Goal: Information Seeking & Learning: Check status

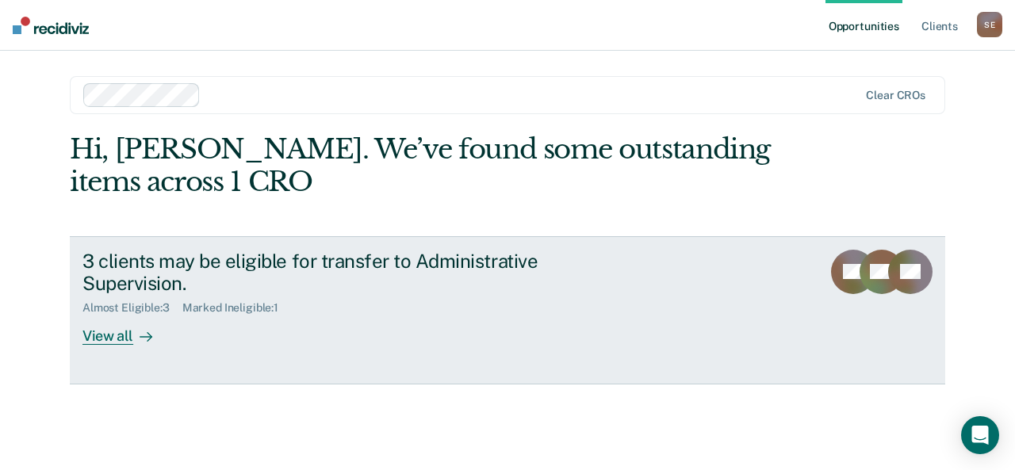
click at [124, 335] on div "View all" at bounding box center [126, 330] width 89 height 31
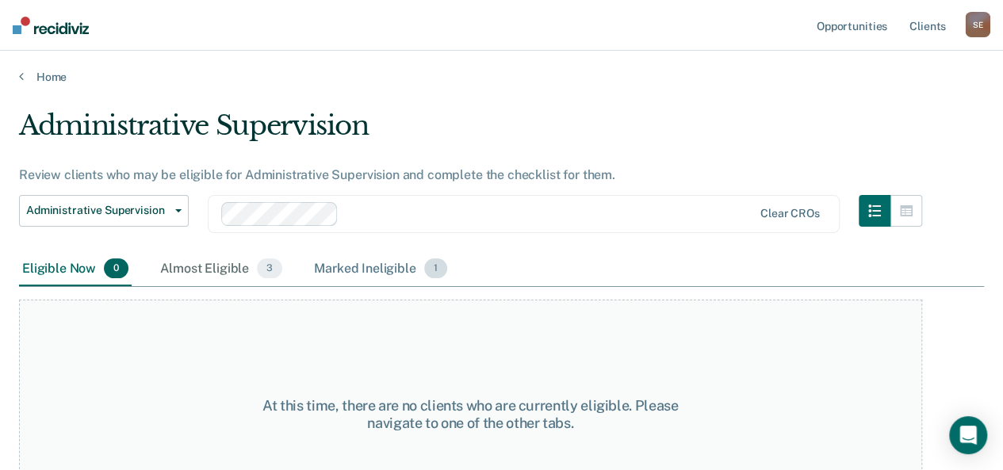
scroll to position [59, 0]
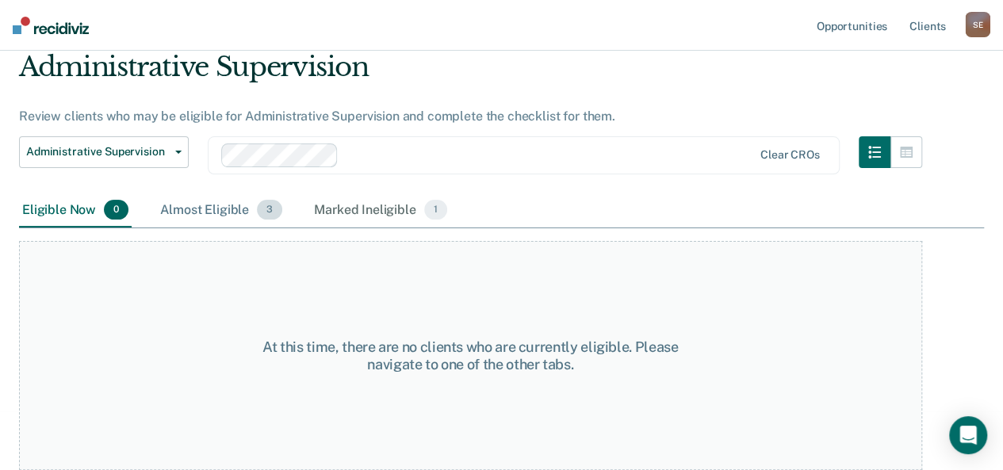
click at [197, 217] on div "Almost Eligible 3" at bounding box center [221, 211] width 128 height 35
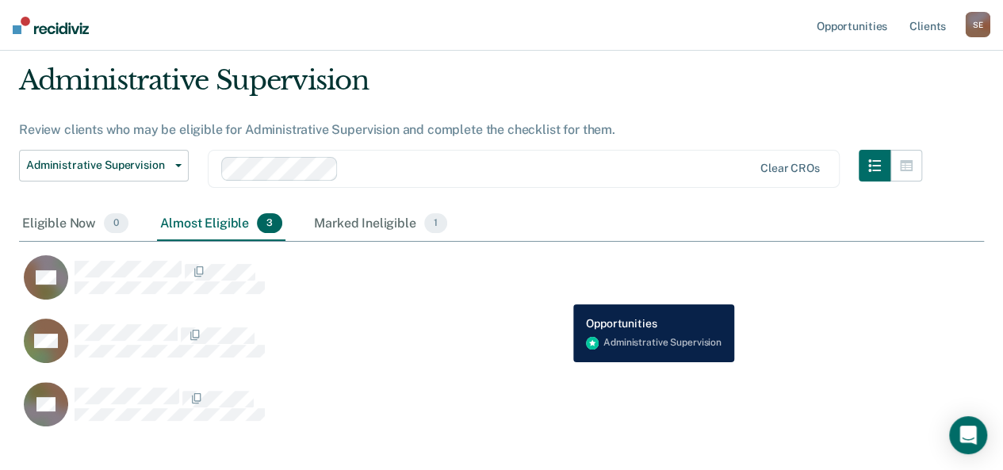
scroll to position [0, 0]
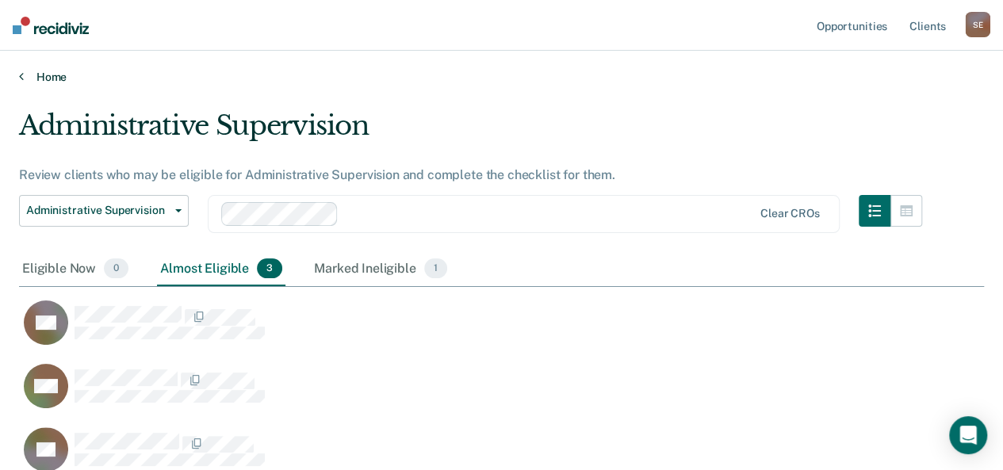
click at [29, 82] on link "Home" at bounding box center [501, 77] width 965 height 14
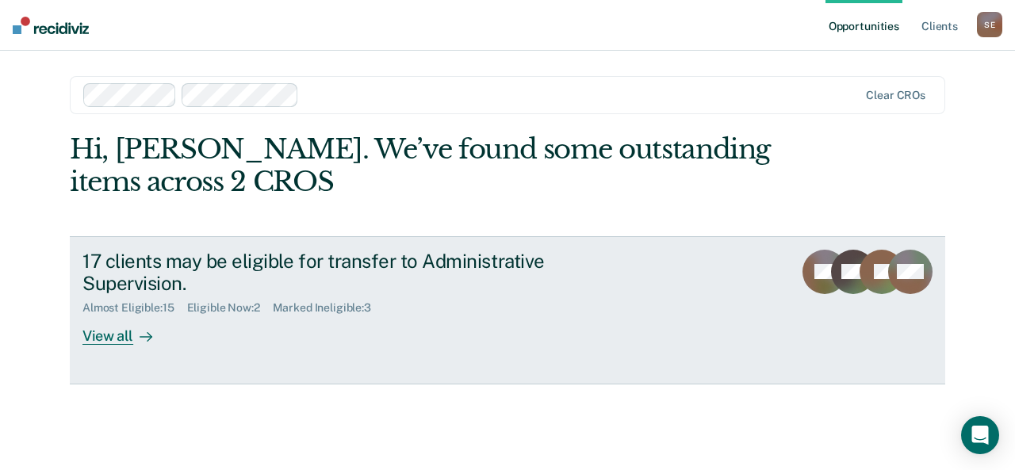
click at [108, 343] on div "View all" at bounding box center [126, 330] width 89 height 31
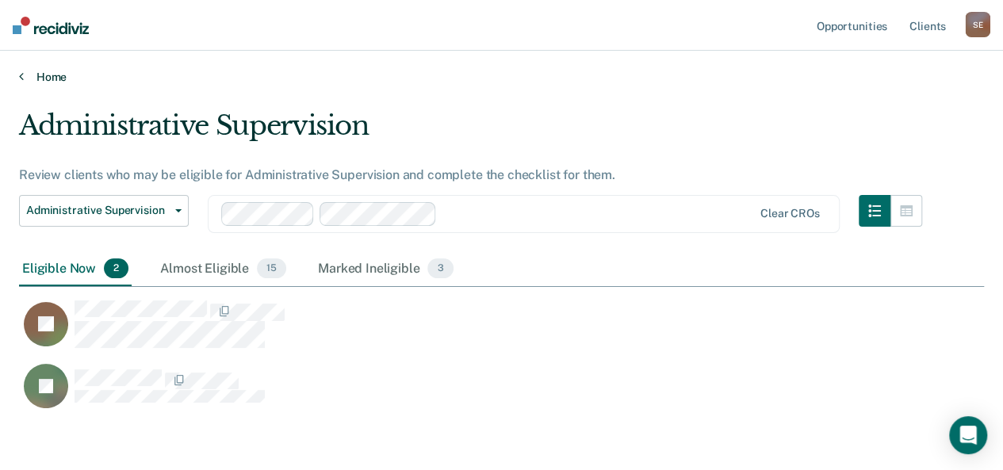
click at [23, 80] on icon at bounding box center [21, 76] width 5 height 13
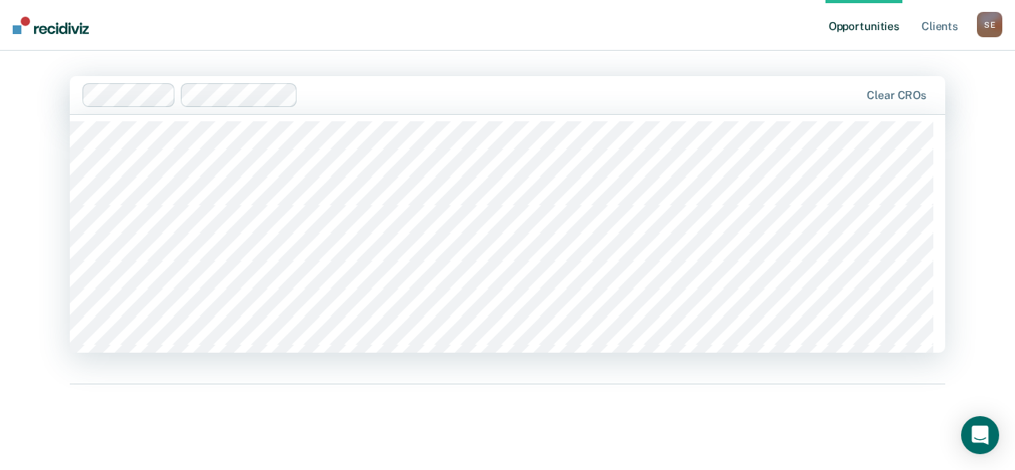
click at [312, 93] on div at bounding box center [582, 95] width 554 height 18
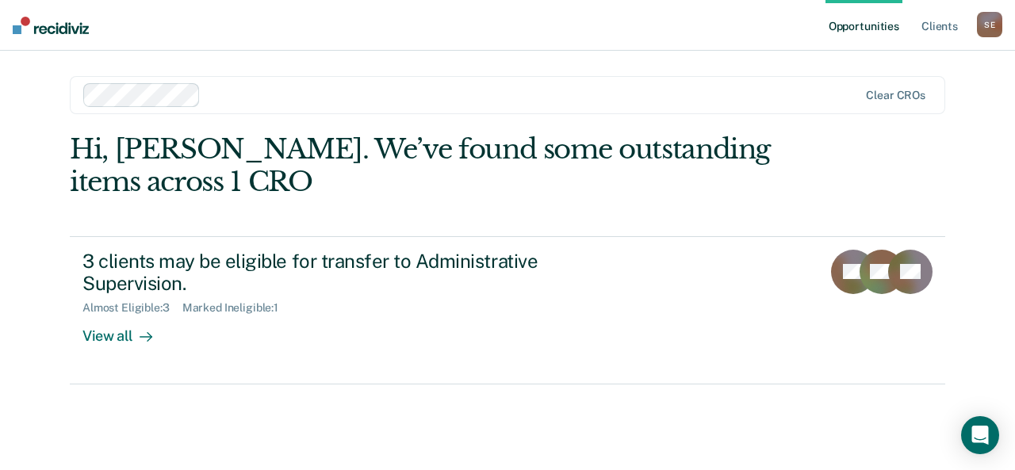
click at [216, 99] on div at bounding box center [532, 95] width 651 height 18
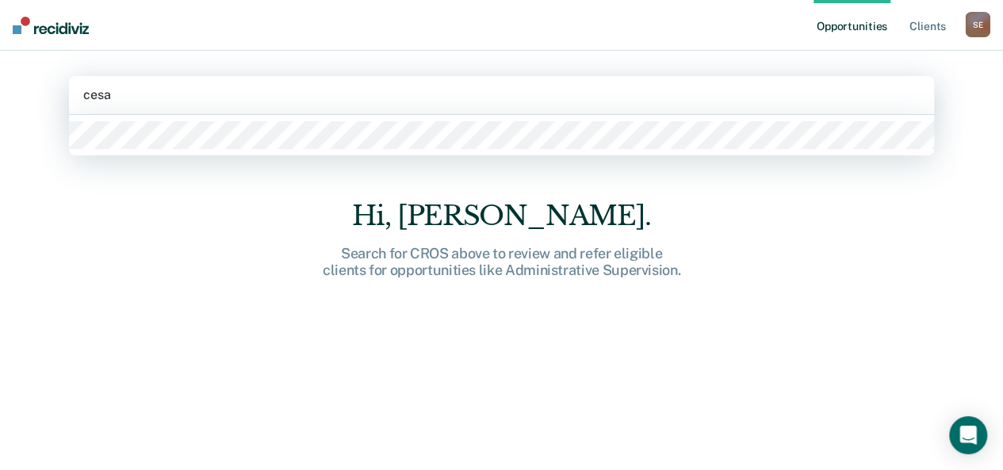
type input "[PERSON_NAME]"
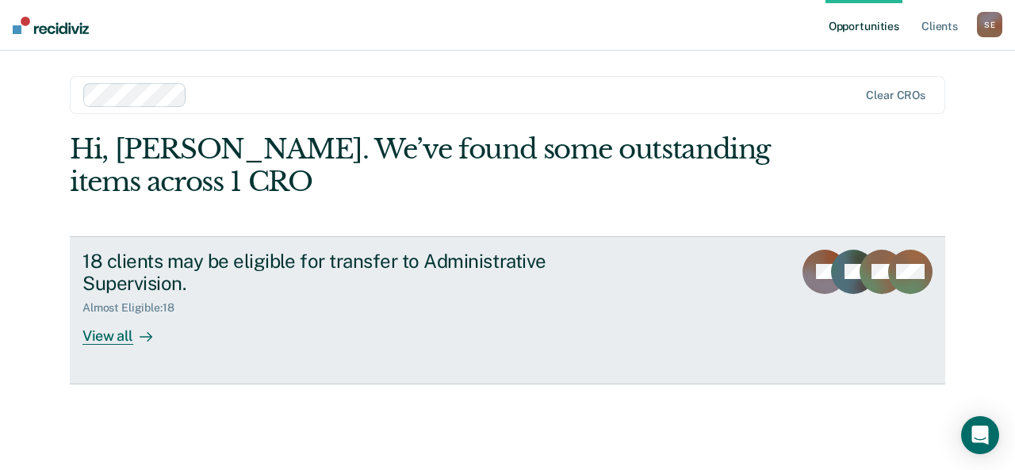
click at [129, 335] on div "View all" at bounding box center [126, 330] width 89 height 31
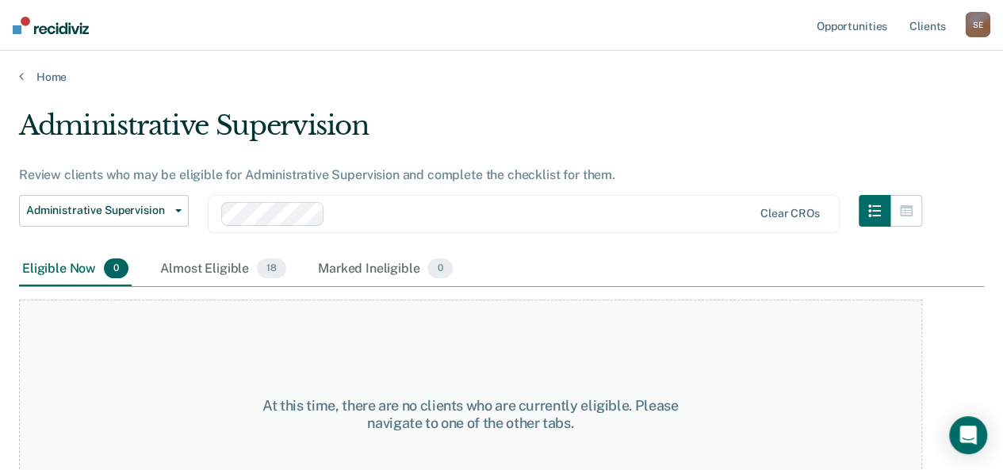
scroll to position [59, 0]
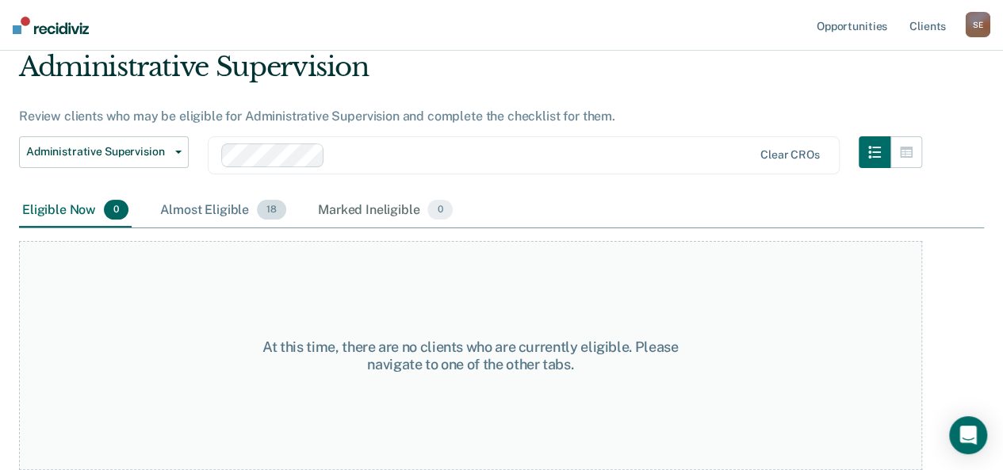
click at [201, 214] on div "Almost Eligible 18" at bounding box center [223, 211] width 132 height 35
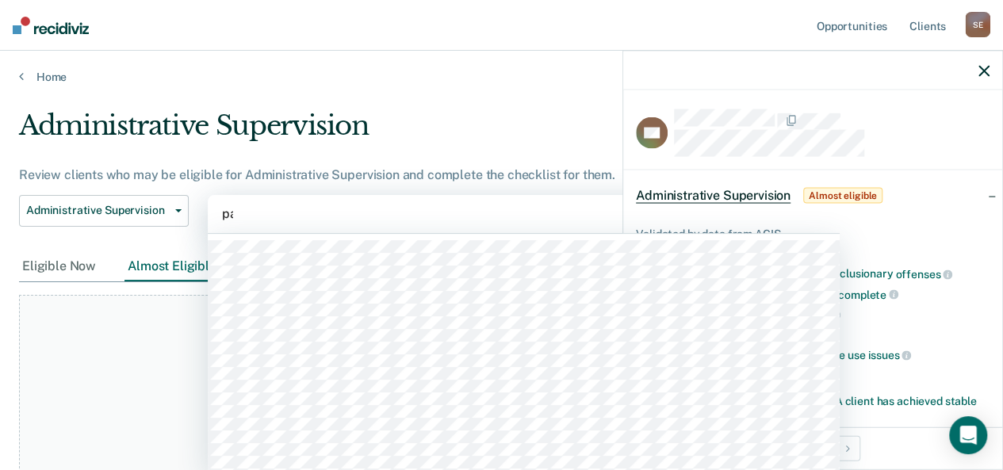
scroll to position [1, 0]
type input "pau"
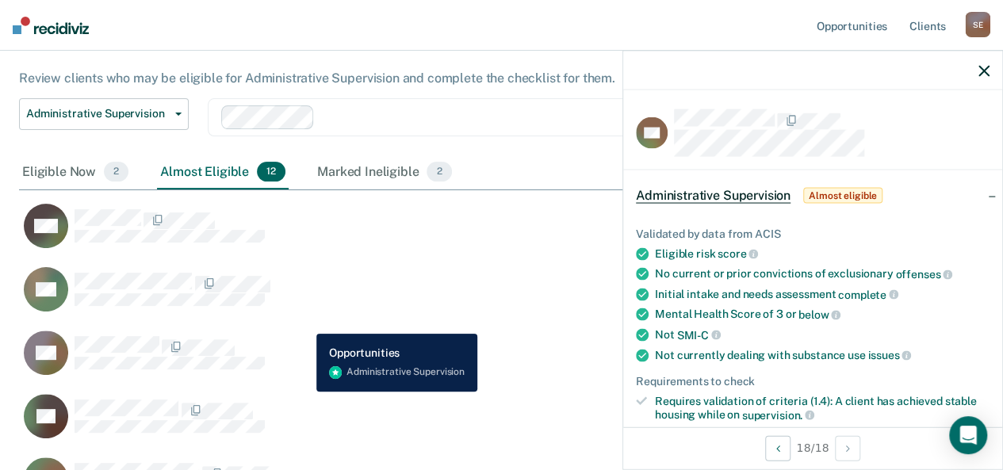
scroll to position [112, 0]
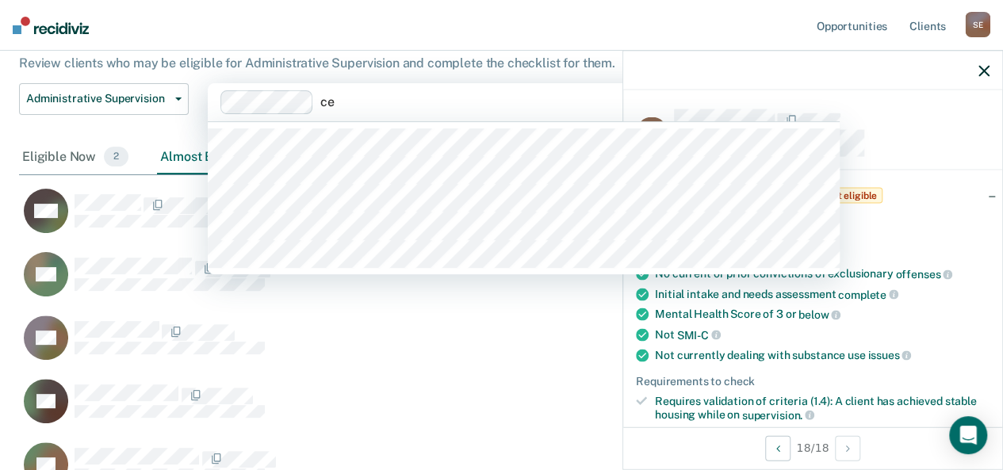
type input "c"
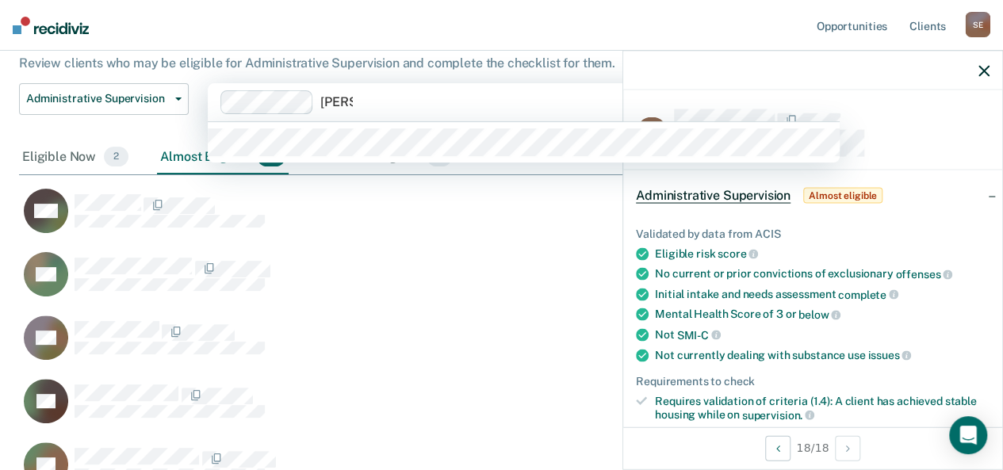
type input "[PERSON_NAME]"
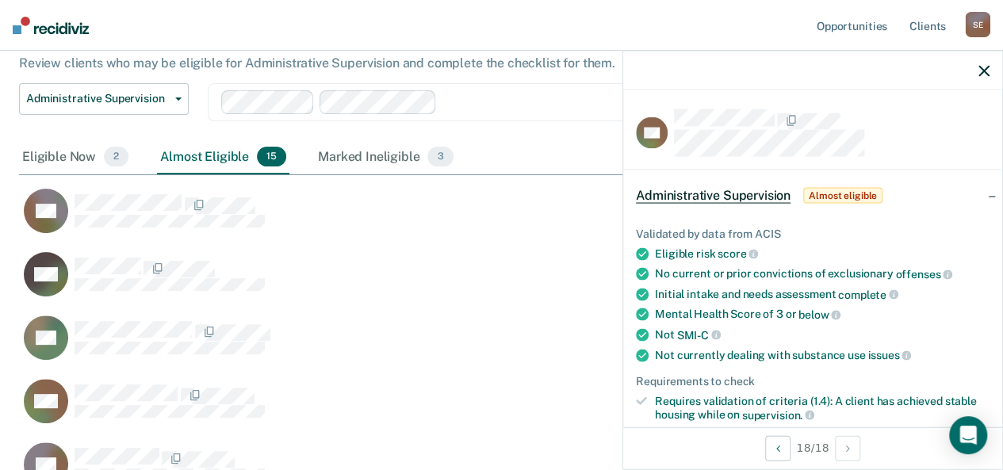
scroll to position [363, 952]
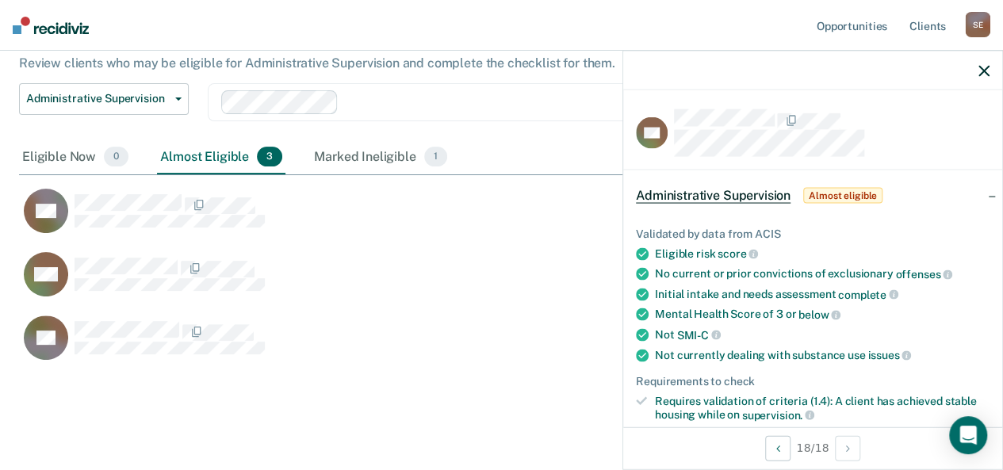
click at [866, 190] on span "Almost eligible" at bounding box center [842, 195] width 79 height 16
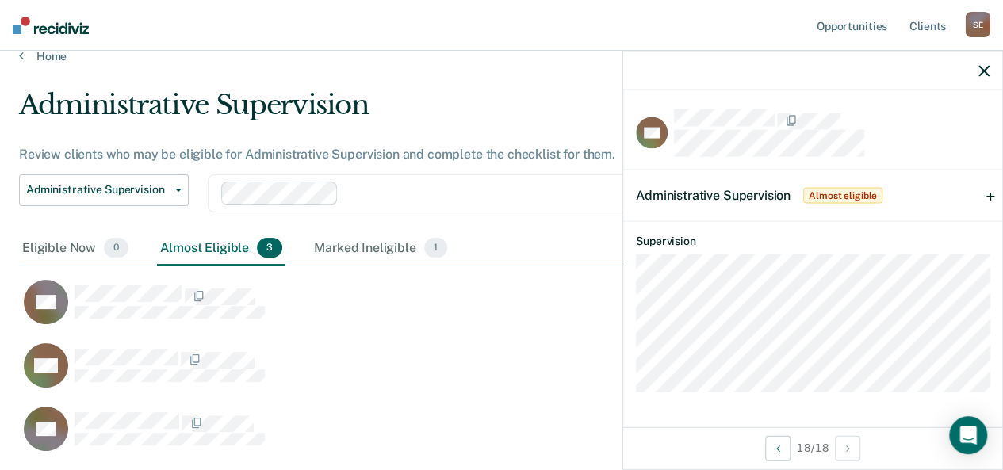
scroll to position [19, 0]
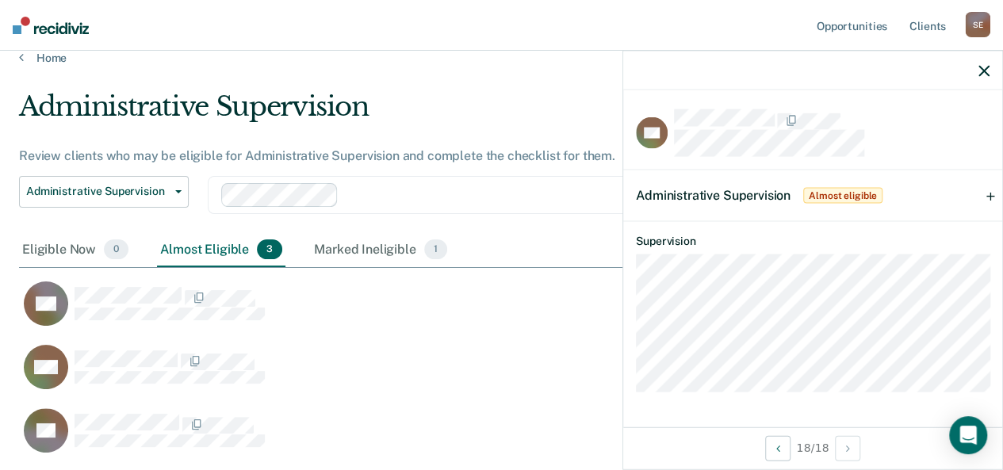
click at [868, 195] on span "Almost eligible" at bounding box center [842, 195] width 79 height 16
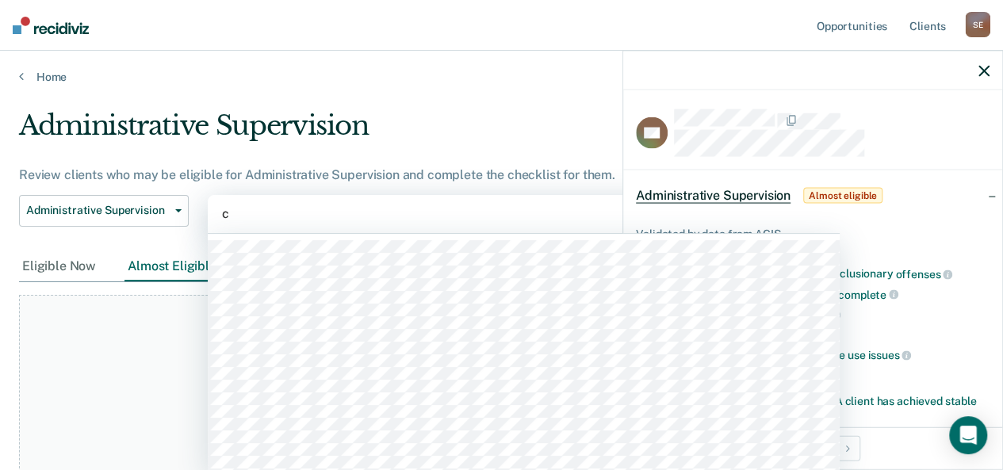
scroll to position [1, 0]
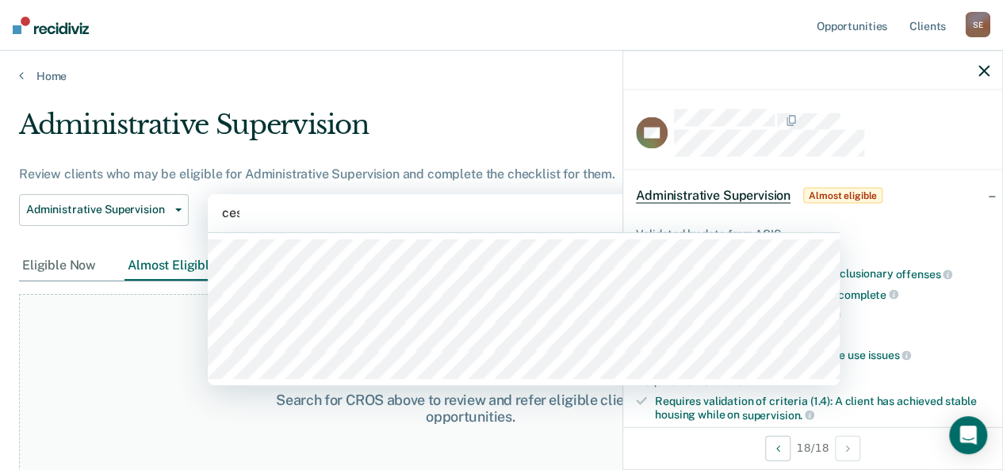
type input "cesa"
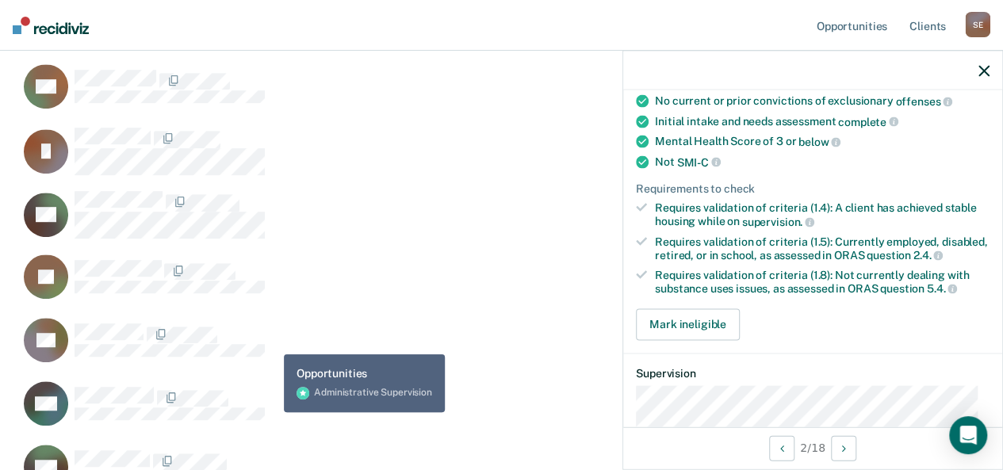
scroll to position [0, 0]
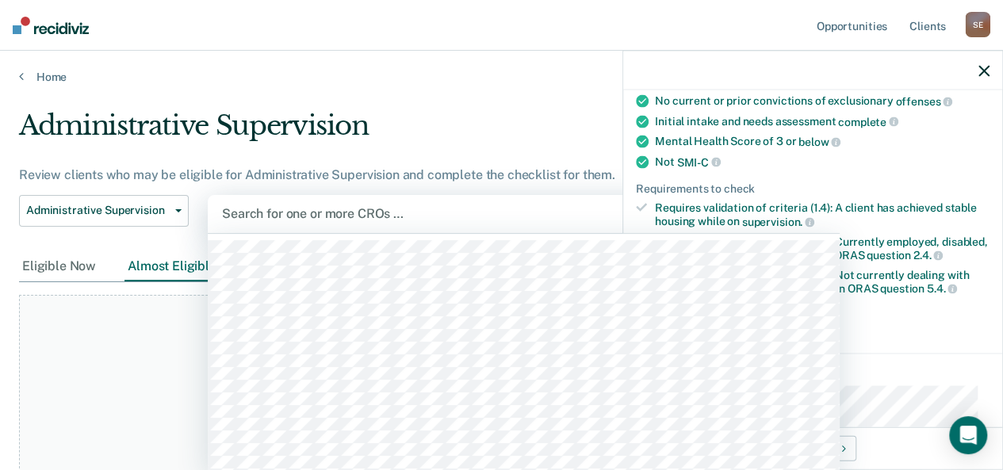
click at [305, 214] on div at bounding box center [524, 214] width 604 height 18
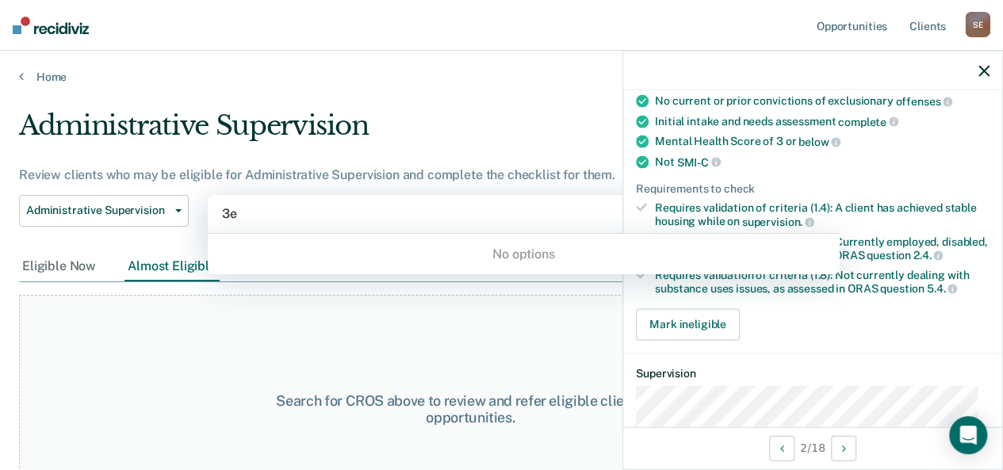
type input "3"
type input "[PERSON_NAME]"
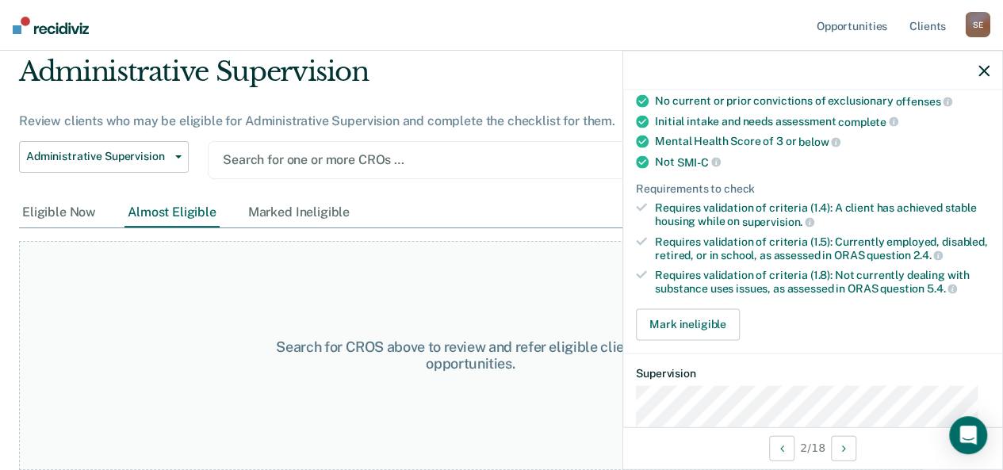
scroll to position [53, 0]
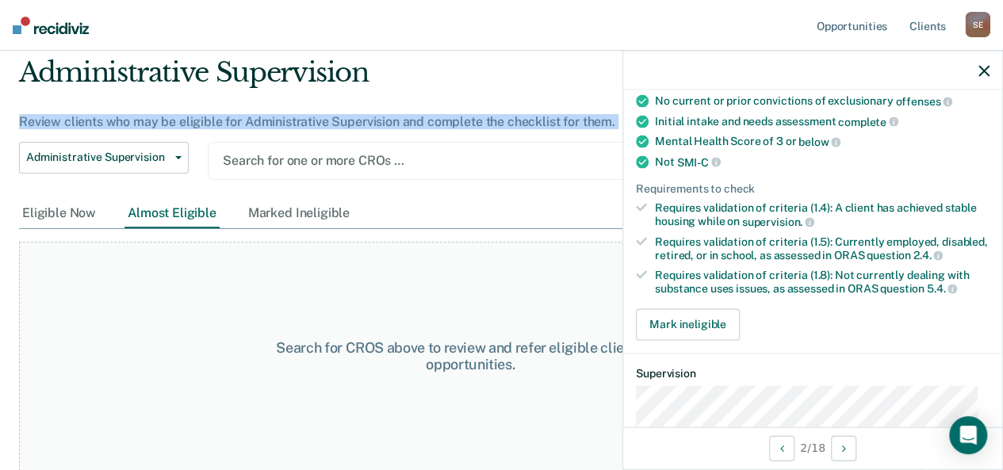
drag, startPoint x: 323, startPoint y: 136, endPoint x: 321, endPoint y: 122, distance: 13.6
click at [321, 122] on div "Review clients who may be eligible for Administrative Supervision and complete …" at bounding box center [470, 121] width 903 height 15
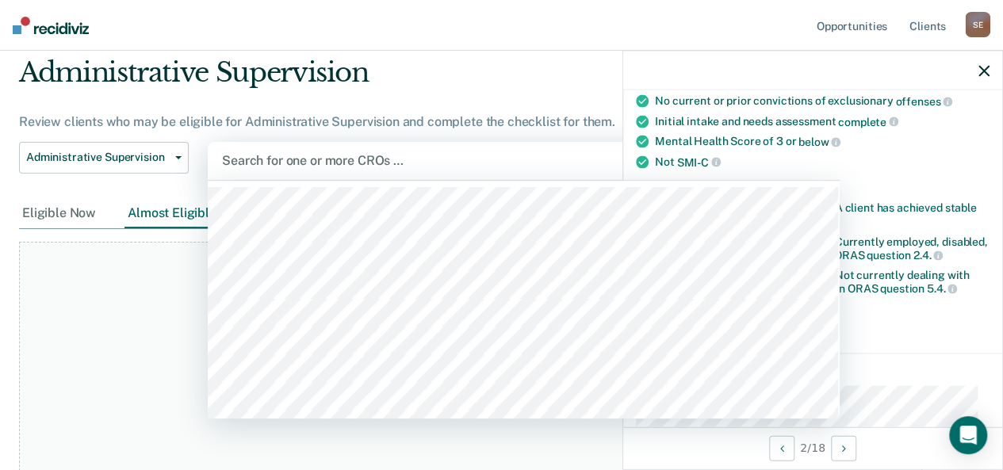
click at [354, 156] on div at bounding box center [524, 160] width 604 height 18
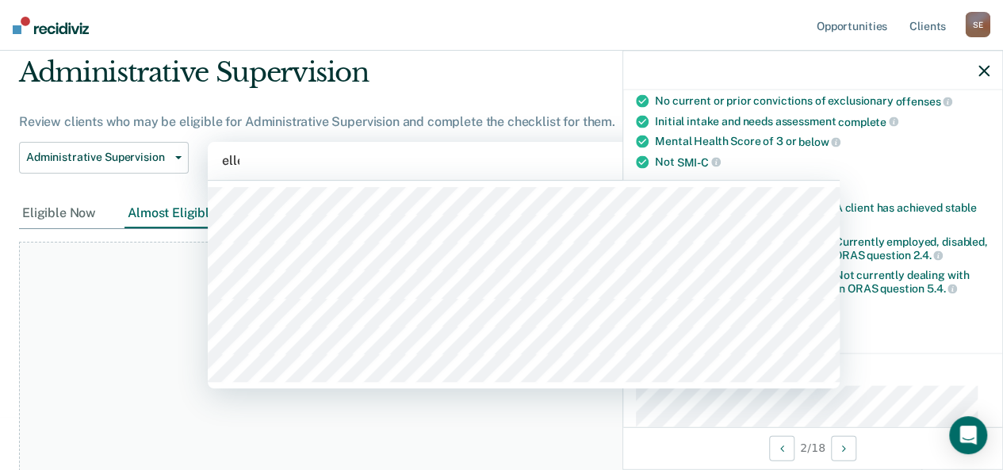
type input "[PERSON_NAME]"
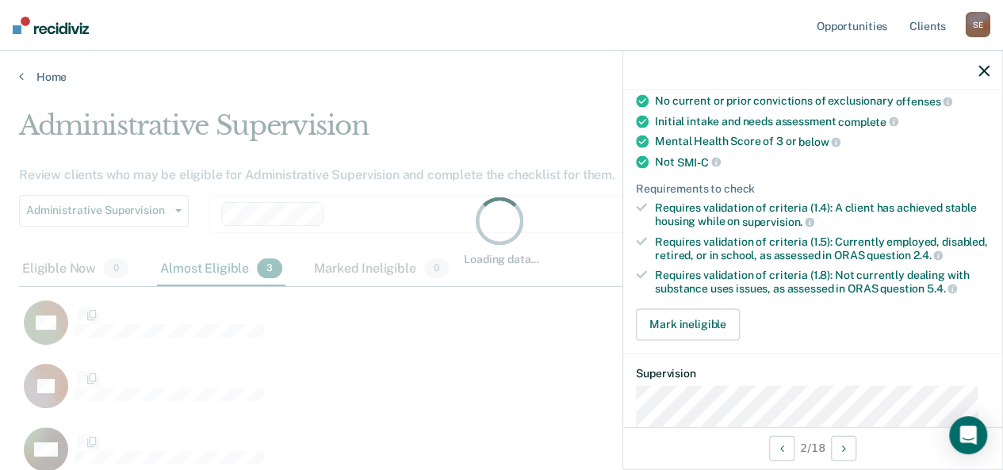
scroll to position [230, 952]
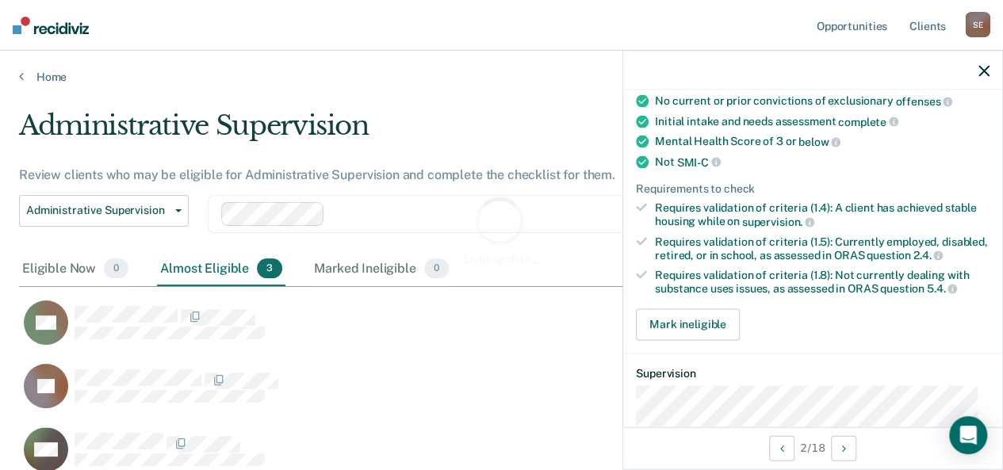
click at [314, 200] on html "Looks like you’re using Internet Explorer 11. For faster loading and a better e…" at bounding box center [501, 235] width 1003 height 470
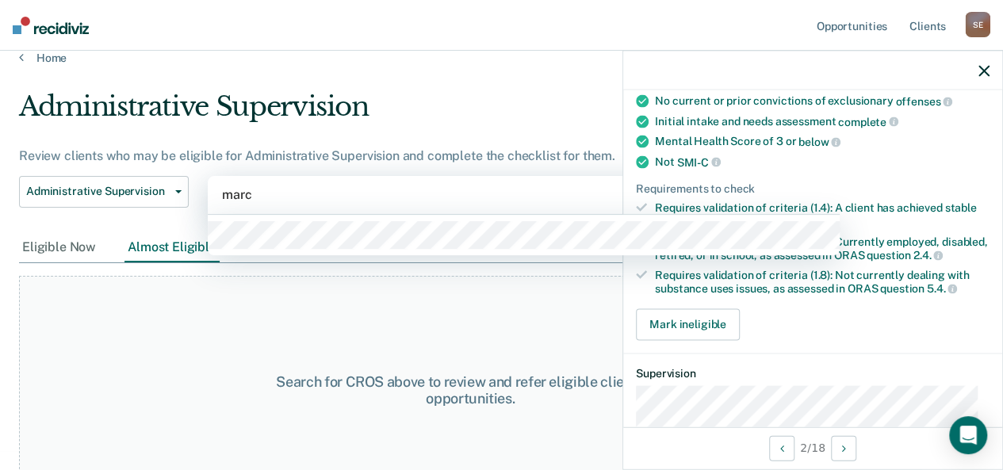
type input "march"
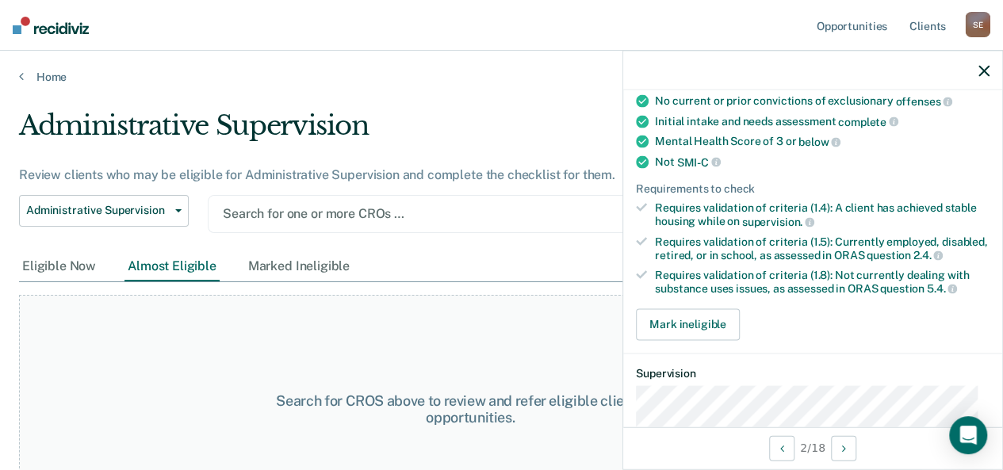
scroll to position [1, 0]
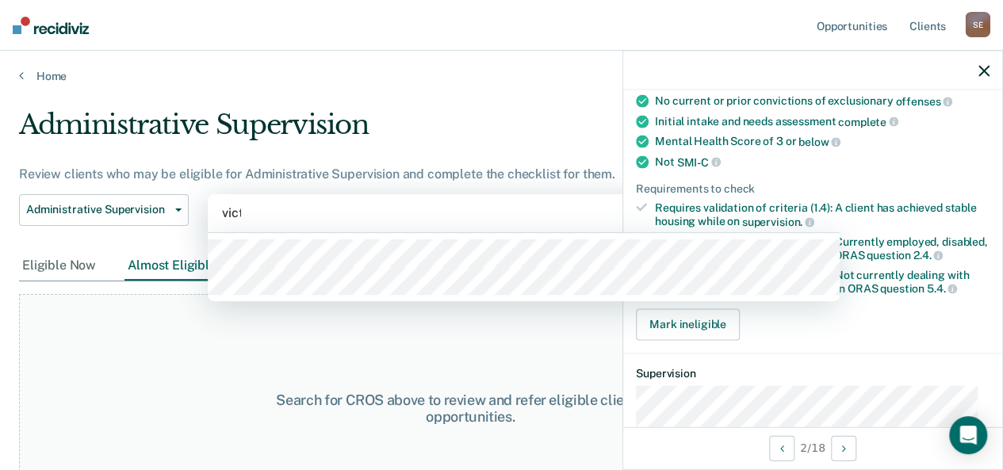
type input "victo"
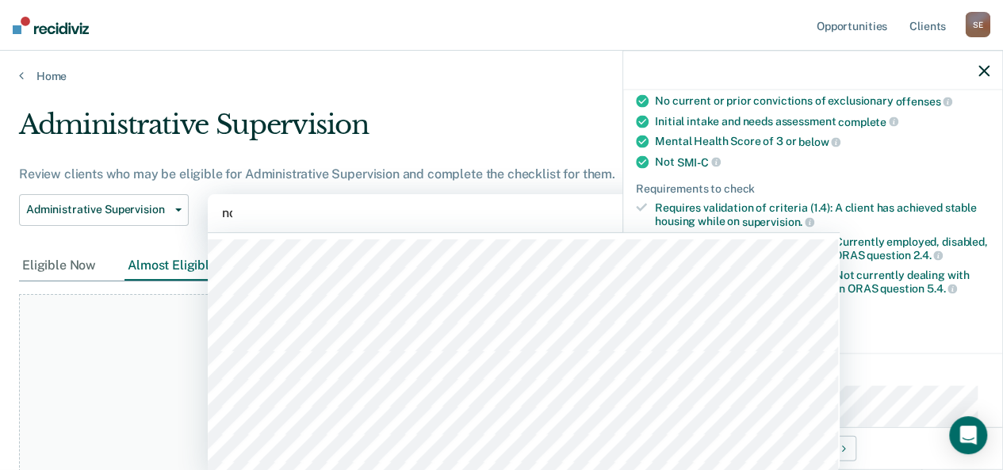
click at [314, 216] on div "no" at bounding box center [524, 213] width 604 height 18
type input "[PERSON_NAME]"
click at [354, 205] on div at bounding box center [524, 214] width 604 height 18
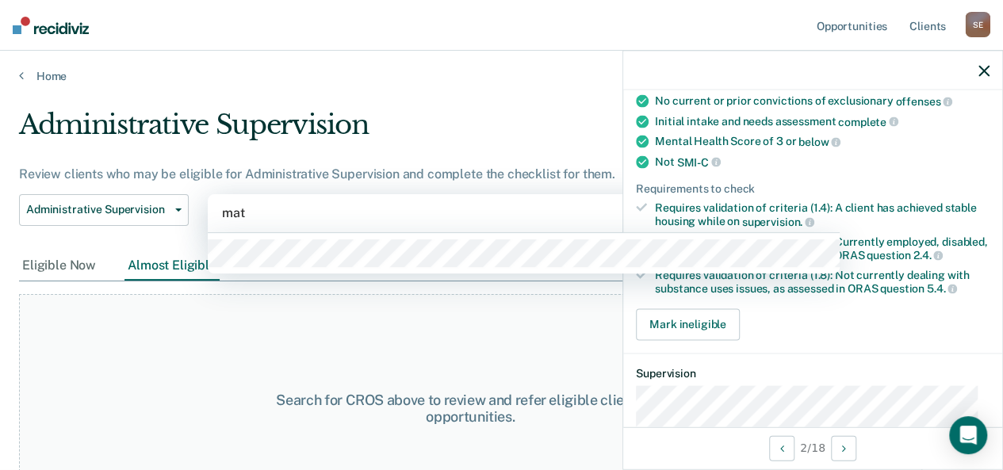
type input "[PERSON_NAME]"
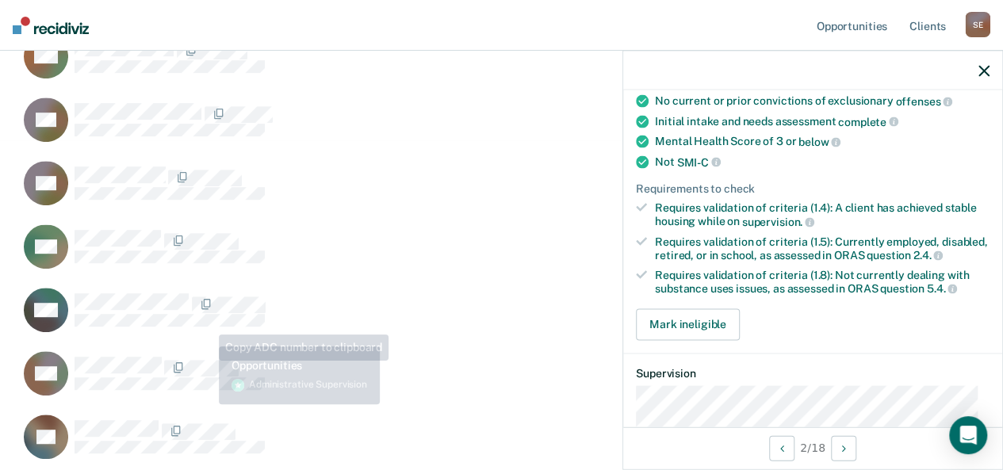
scroll to position [0, 0]
